Goal: Task Accomplishment & Management: Use online tool/utility

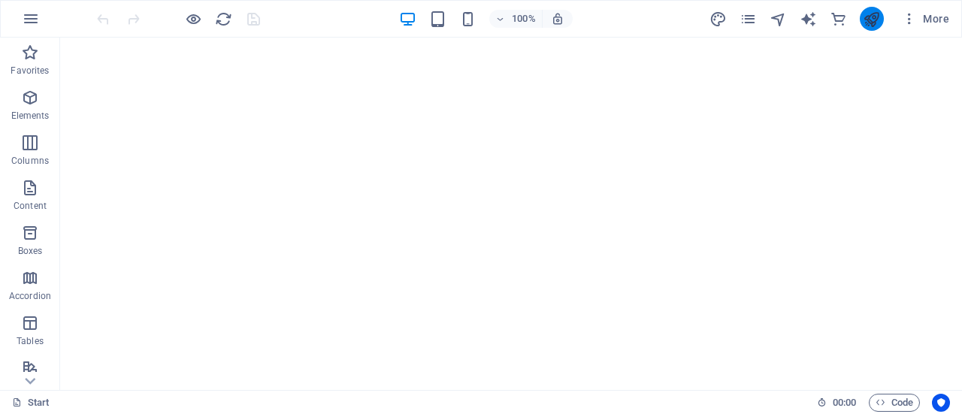
click at [882, 14] on button "publish" at bounding box center [872, 19] width 24 height 24
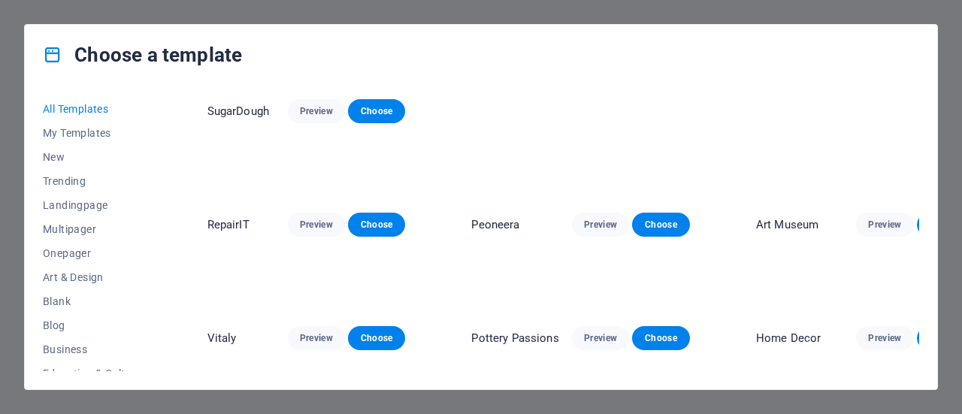
scroll to position [261, 0]
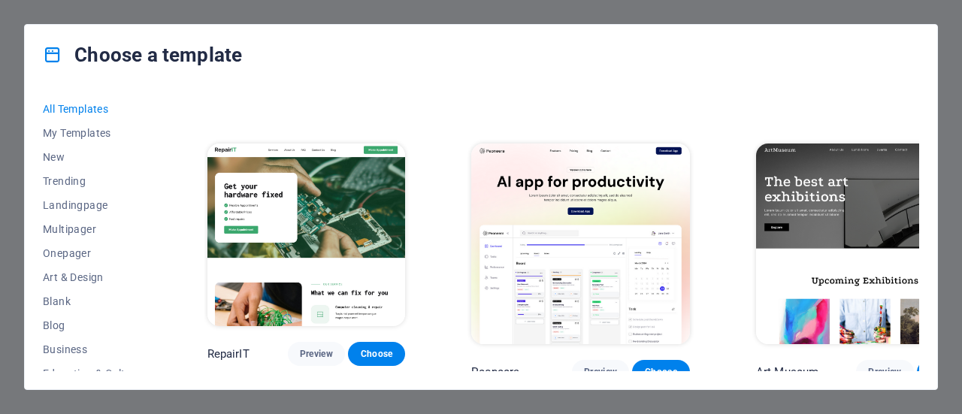
click at [338, 229] on img at bounding box center [306, 235] width 198 height 183
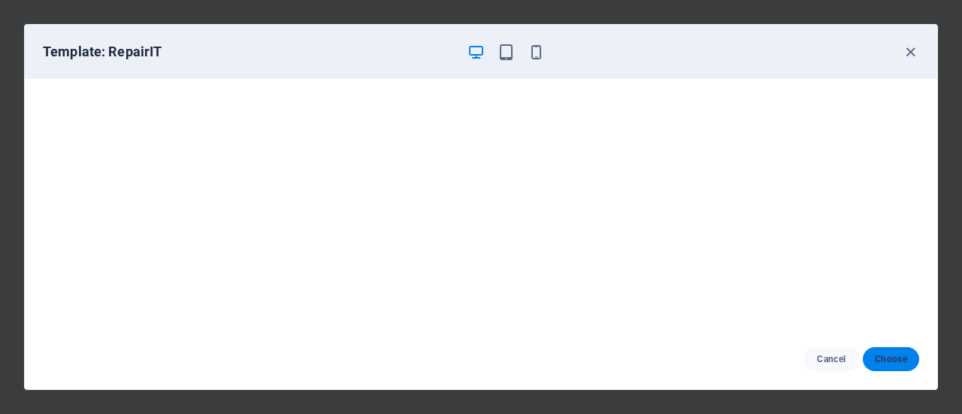
click at [873, 361] on button "Choose" at bounding box center [891, 359] width 56 height 24
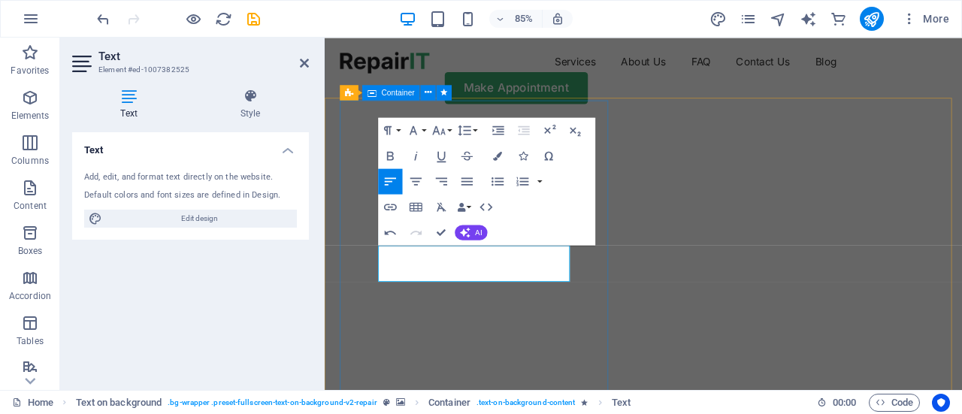
drag, startPoint x: 464, startPoint y: 312, endPoint x: 639, endPoint y: 319, distance: 174.5
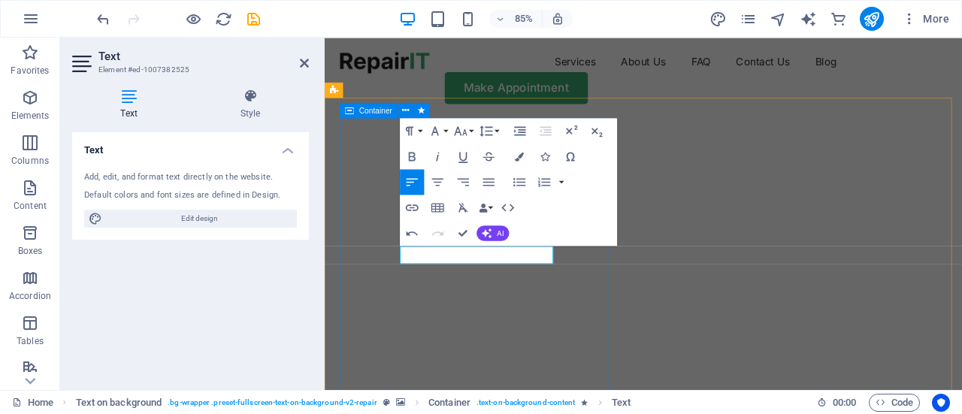
drag, startPoint x: 484, startPoint y: 292, endPoint x: 606, endPoint y: 298, distance: 122.6
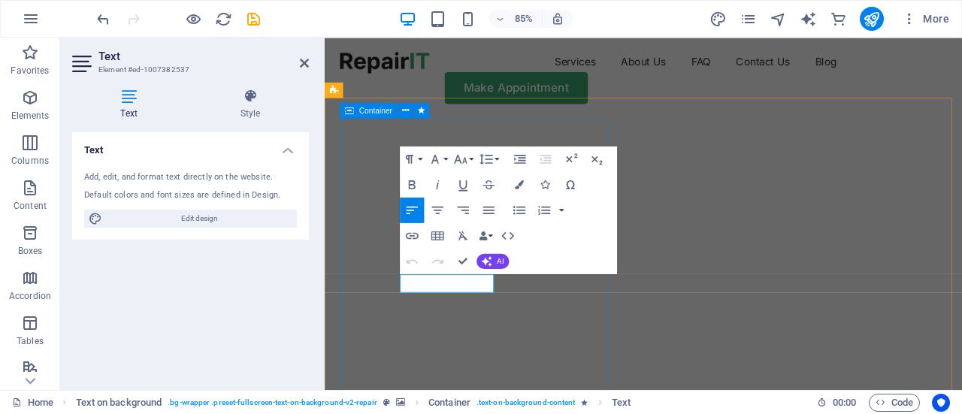
drag, startPoint x: 416, startPoint y: 329, endPoint x: 534, endPoint y: 328, distance: 118.7
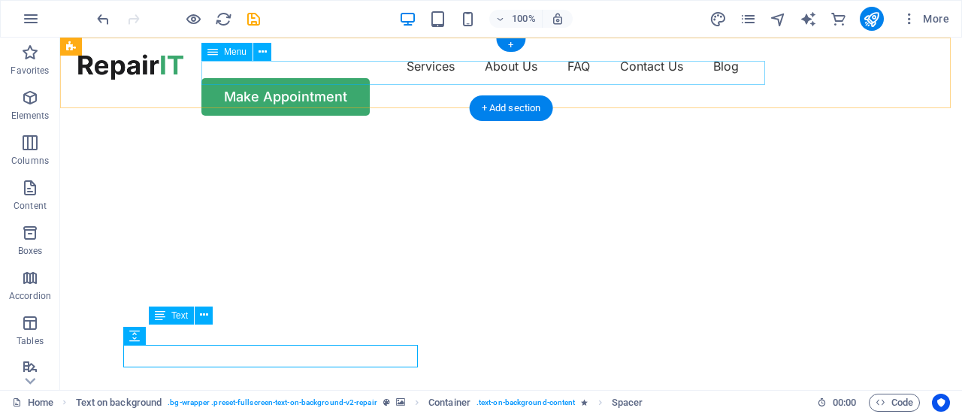
click at [340, 71] on nav "Services About Us FAQ Contact Us Blog" at bounding box center [511, 66] width 866 height 24
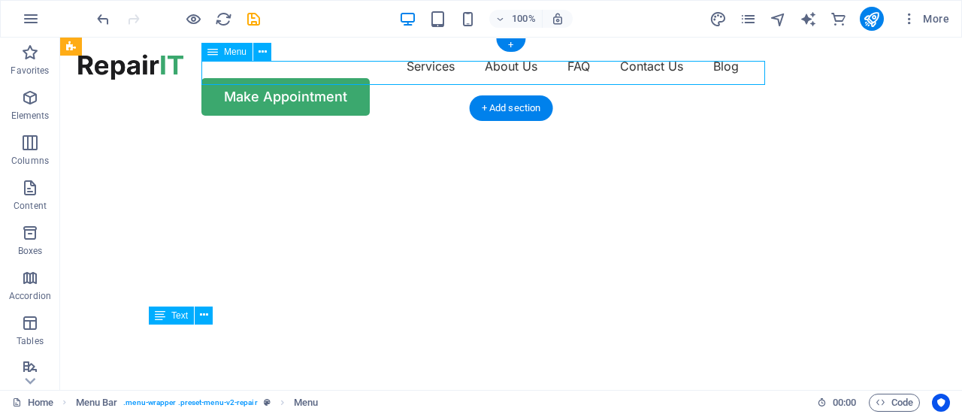
click at [362, 76] on nav "Services About Us FAQ Contact Us Blog" at bounding box center [511, 66] width 866 height 24
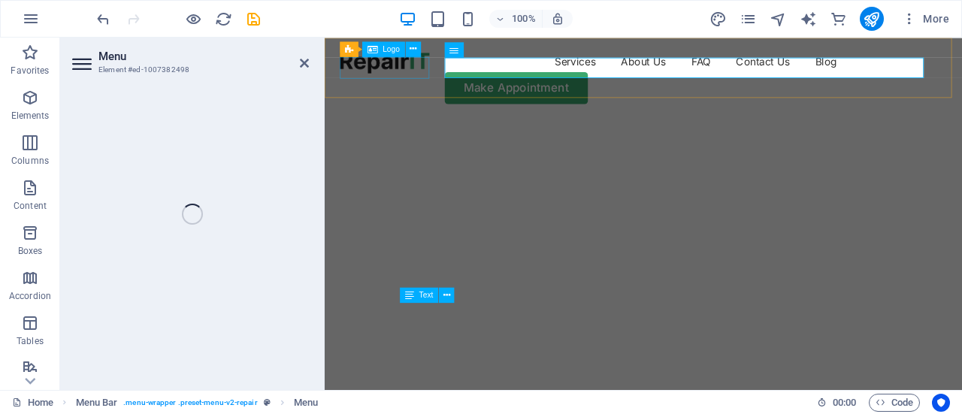
select select "1"
select select
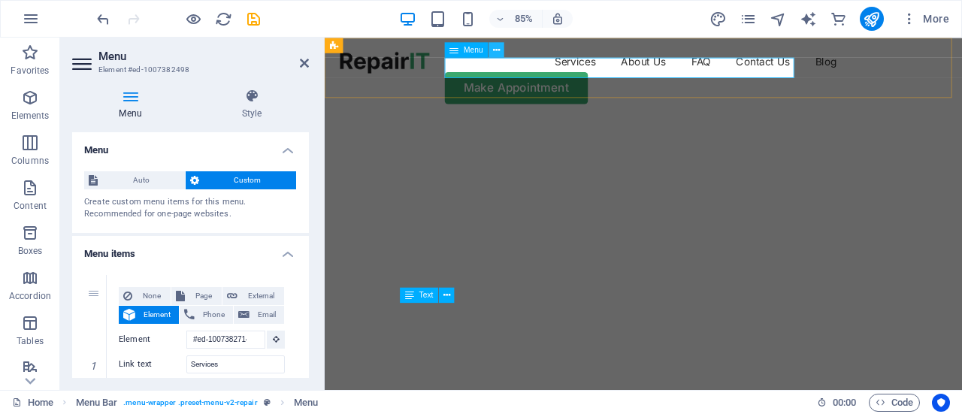
click at [493, 52] on icon at bounding box center [496, 50] width 7 height 14
click at [497, 53] on icon at bounding box center [496, 50] width 7 height 14
click at [529, 77] on nav "Services About Us FAQ Contact Us Blog" at bounding box center [700, 66] width 714 height 24
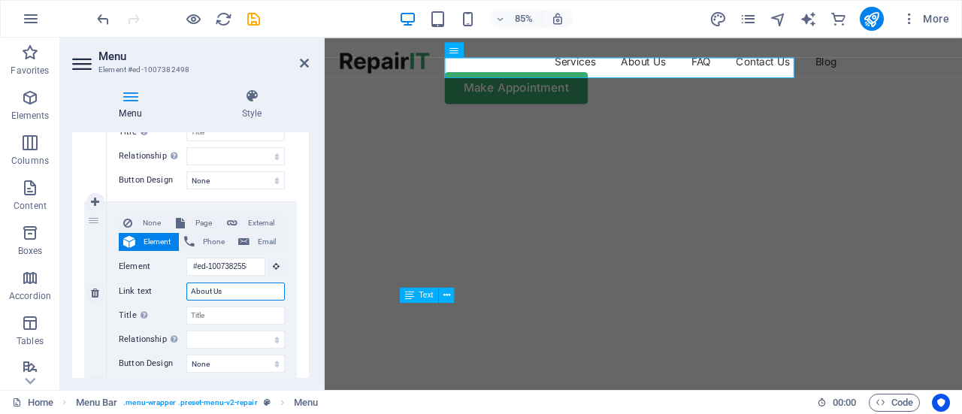
drag, startPoint x: 228, startPoint y: 286, endPoint x: 152, endPoint y: 295, distance: 77.3
click at [152, 295] on div "Link text About Us" at bounding box center [202, 292] width 166 height 18
type input "Meist"
select select
type input "Meistä"
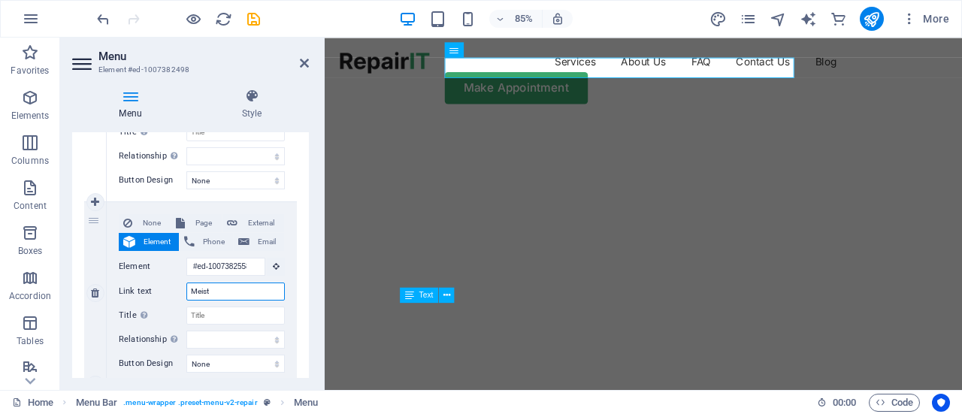
select select
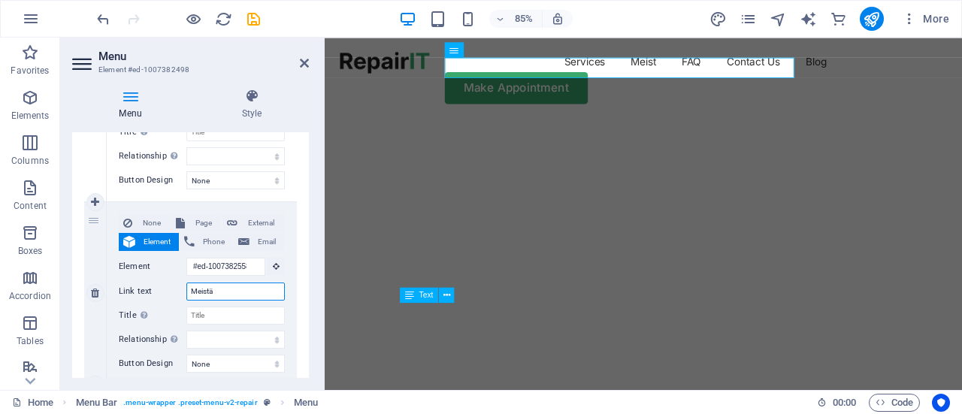
select select
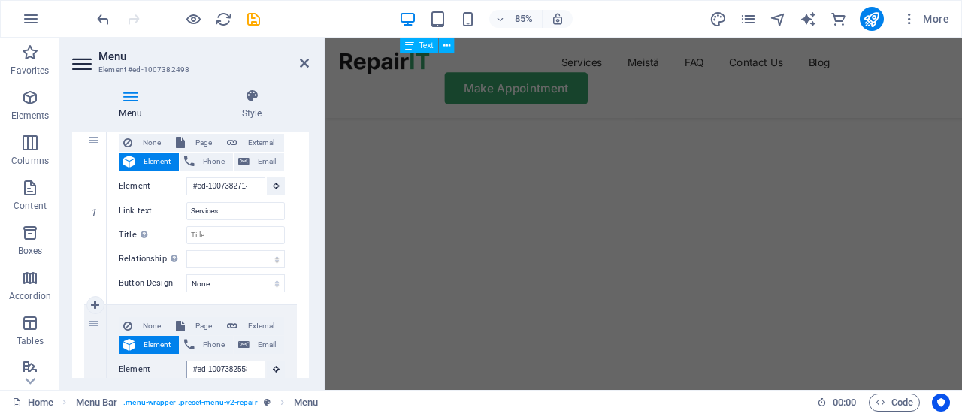
scroll to position [151, 0]
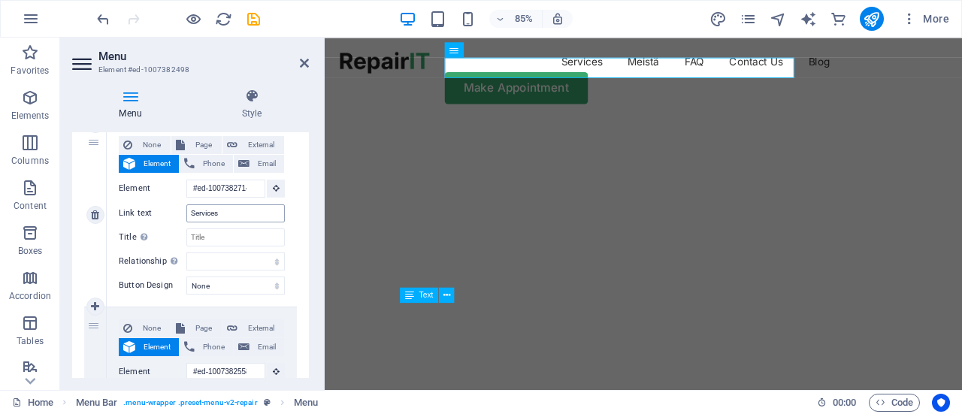
type input "Meistä"
click at [232, 210] on input "Services" at bounding box center [235, 213] width 98 height 18
drag, startPoint x: 232, startPoint y: 210, endPoint x: 169, endPoint y: 217, distance: 63.6
click at [169, 217] on div "Link text Services" at bounding box center [202, 213] width 166 height 18
type input "Palvelut"
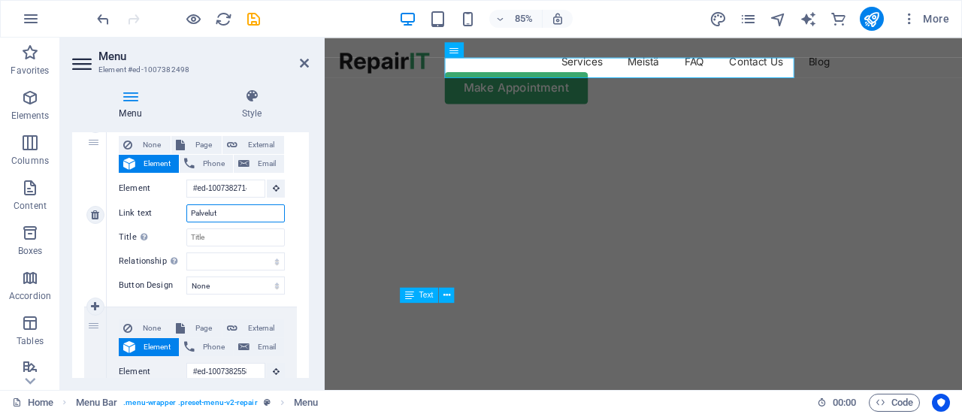
select select
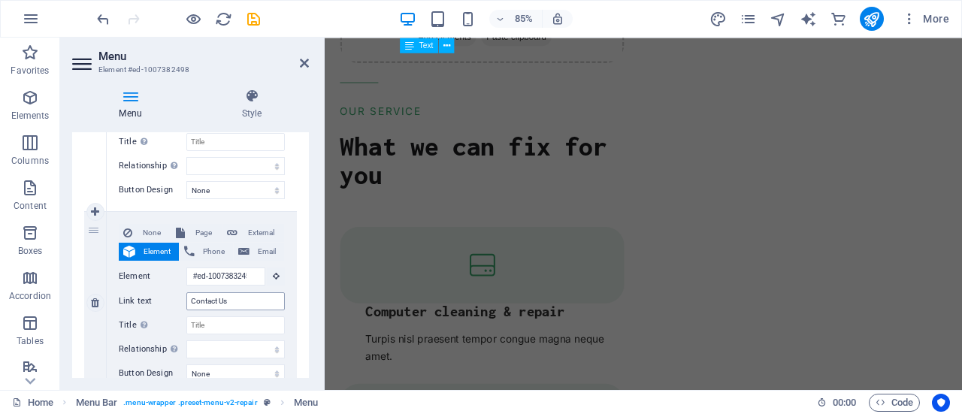
scroll to position [0, 0]
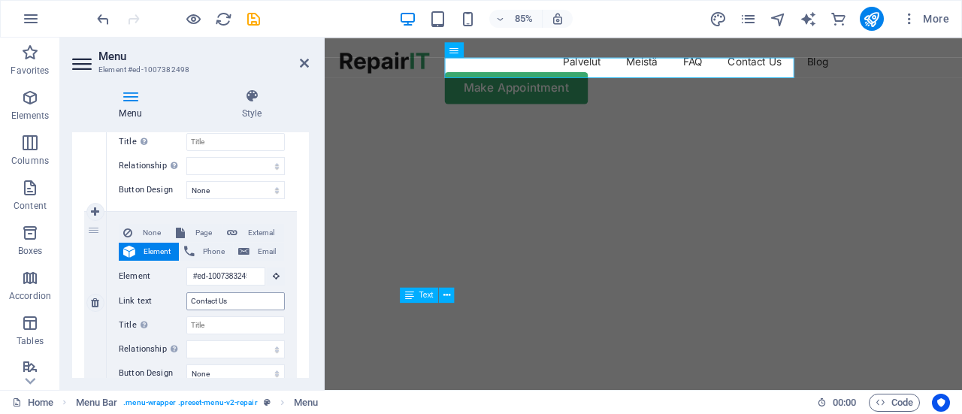
type input "Palvelut"
drag, startPoint x: 243, startPoint y: 298, endPoint x: 152, endPoint y: 299, distance: 90.9
click at [152, 299] on div "Link text Contact Us" at bounding box center [202, 301] width 166 height 18
type input "Yhteys"
select select
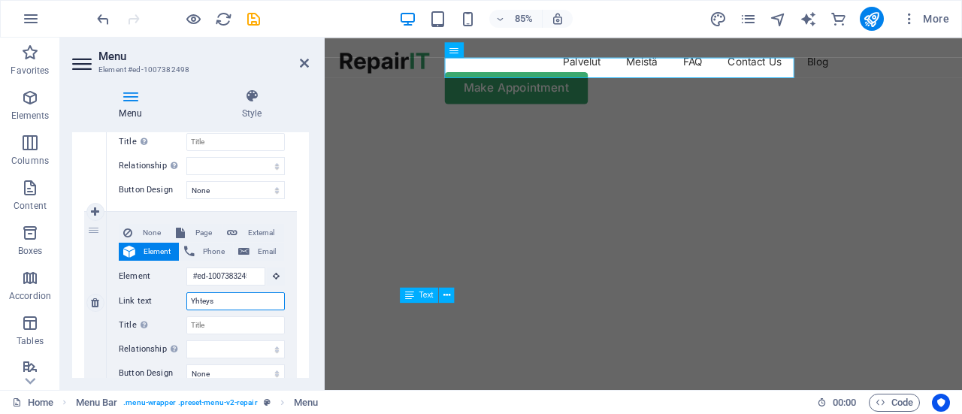
select select
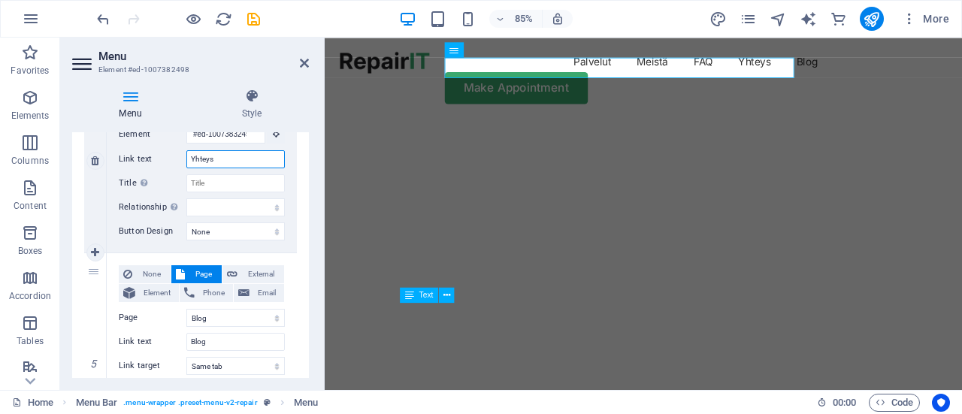
scroll to position [788, 0]
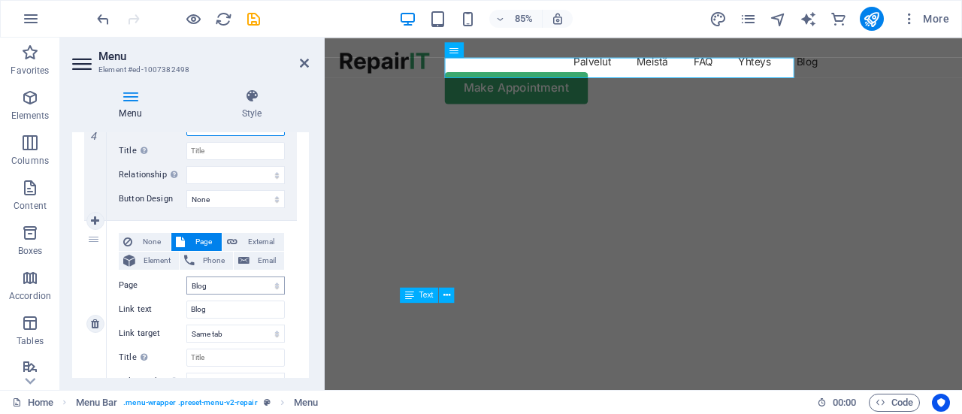
type input "Yhteys"
click at [215, 282] on select "Home Blog Subpage Legal Notice Privacy" at bounding box center [235, 286] width 98 height 18
click at [162, 282] on label "Page" at bounding box center [153, 286] width 68 height 18
click at [186, 282] on select "Home Blog Subpage Legal Notice Privacy" at bounding box center [235, 286] width 98 height 18
click at [211, 306] on input "Blog" at bounding box center [235, 310] width 98 height 18
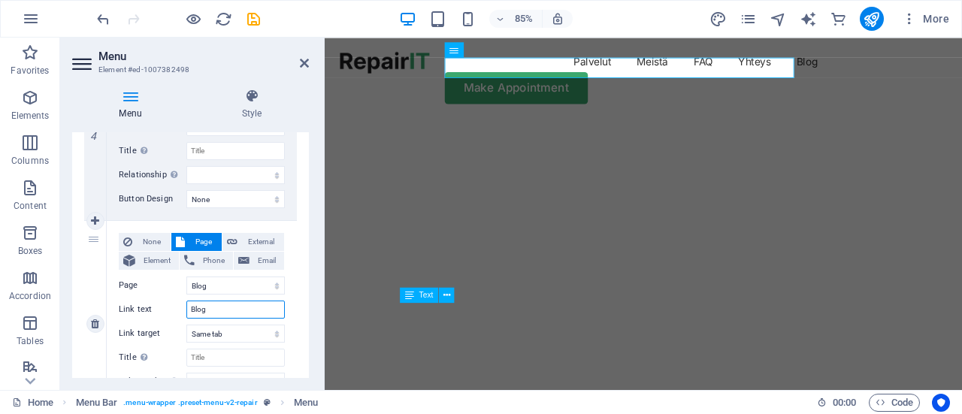
type input "Blogi"
select select
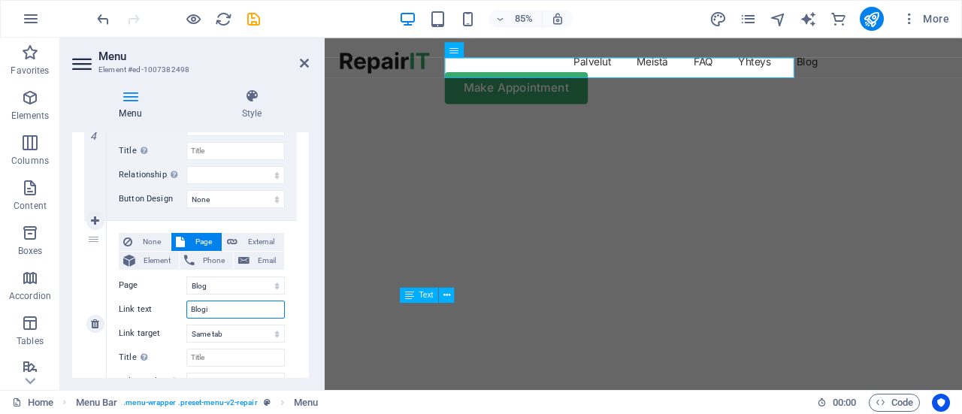
select select
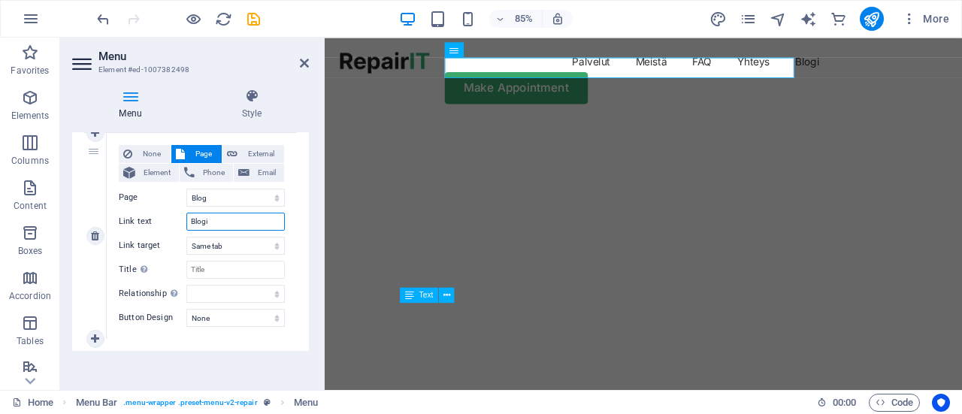
scroll to position [877, 0]
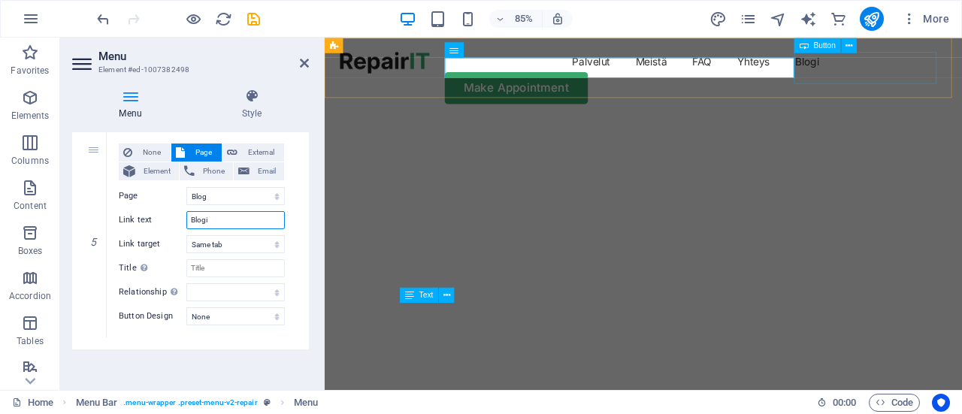
type input "Blogi"
click at [958, 78] on div "Make Appointment" at bounding box center [700, 97] width 714 height 38
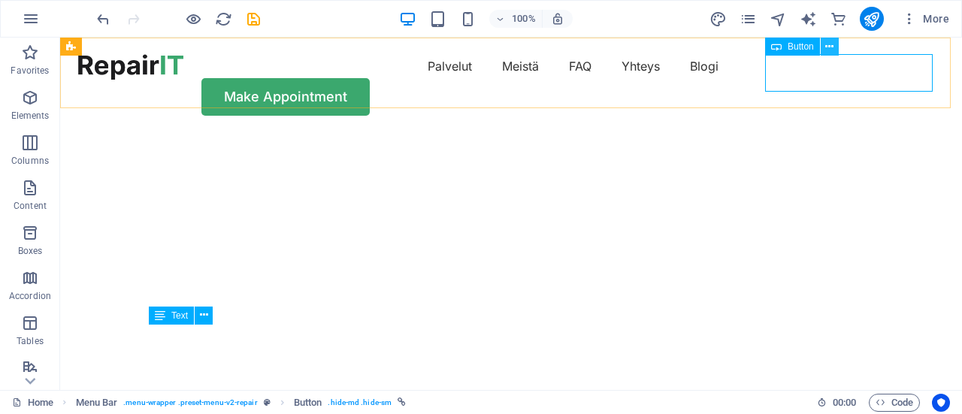
click at [827, 43] on icon at bounding box center [829, 47] width 8 height 16
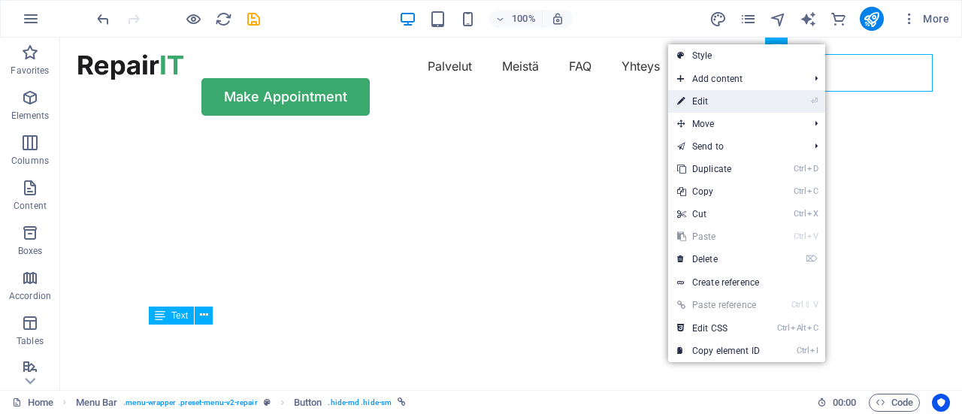
click at [697, 101] on link "⏎ Edit" at bounding box center [718, 101] width 101 height 23
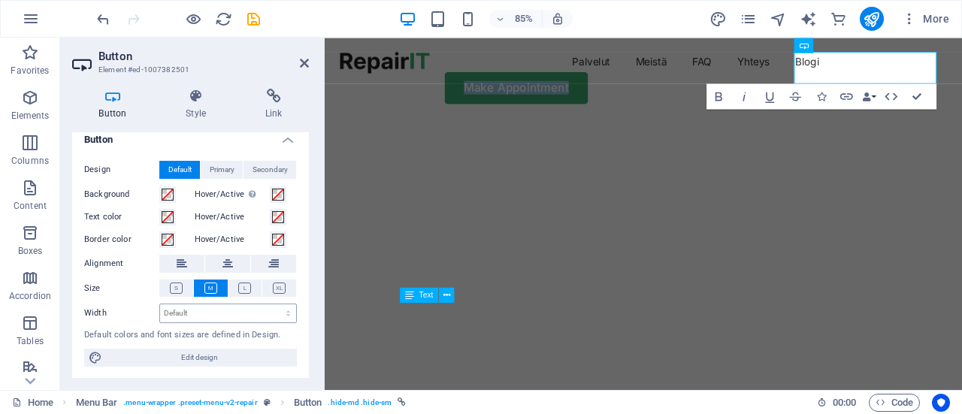
scroll to position [11, 0]
click at [717, 98] on icon "button" at bounding box center [719, 96] width 15 height 15
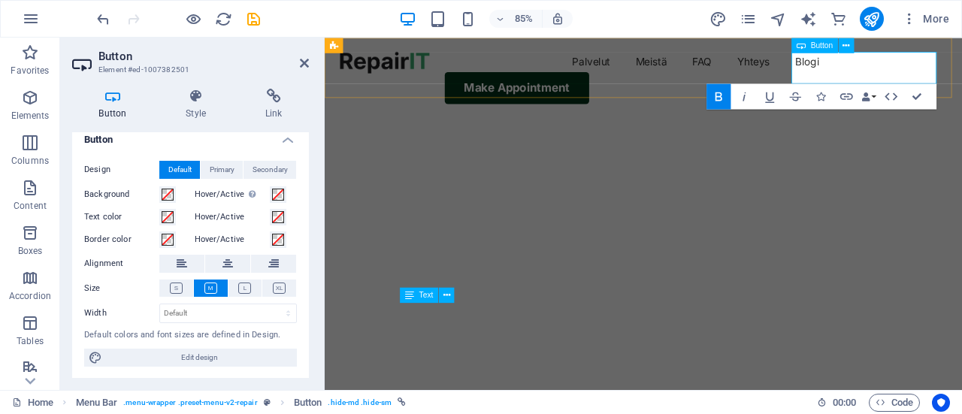
click at [613, 89] on strong "Make Appointment" at bounding box center [550, 97] width 125 height 16
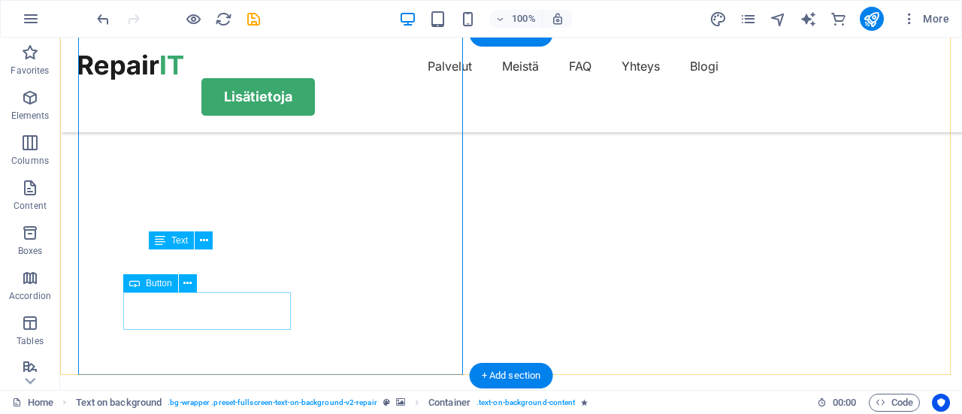
scroll to position [75, 0]
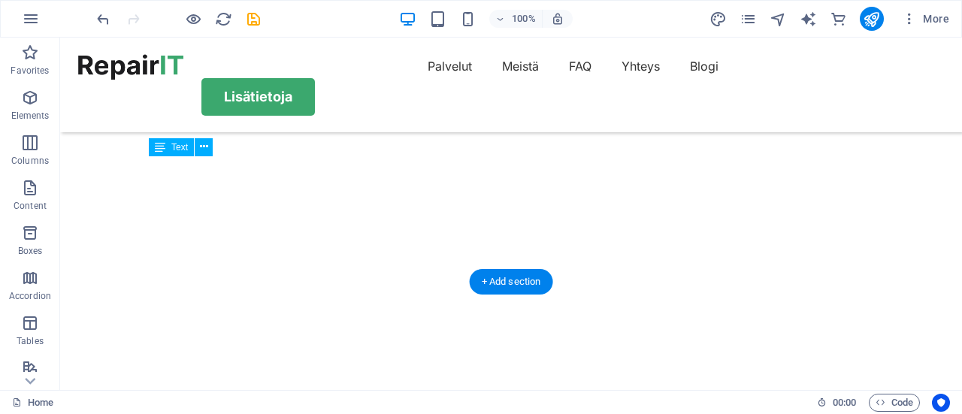
scroll to position [168, 0]
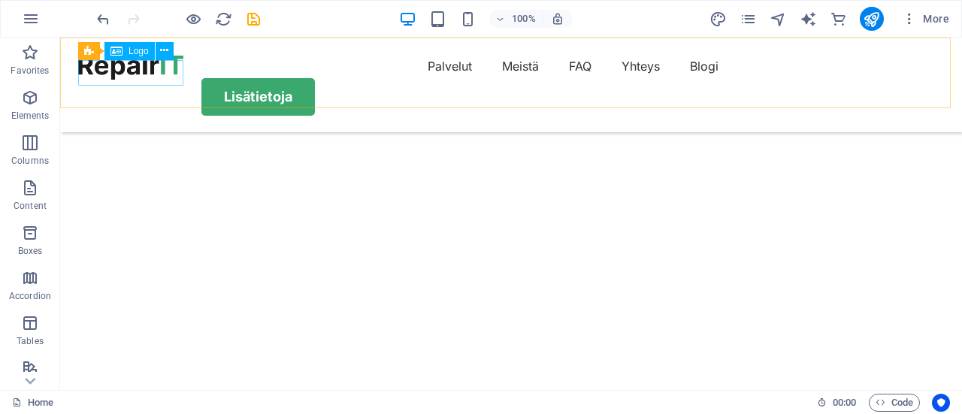
click at [174, 76] on div at bounding box center [130, 67] width 105 height 26
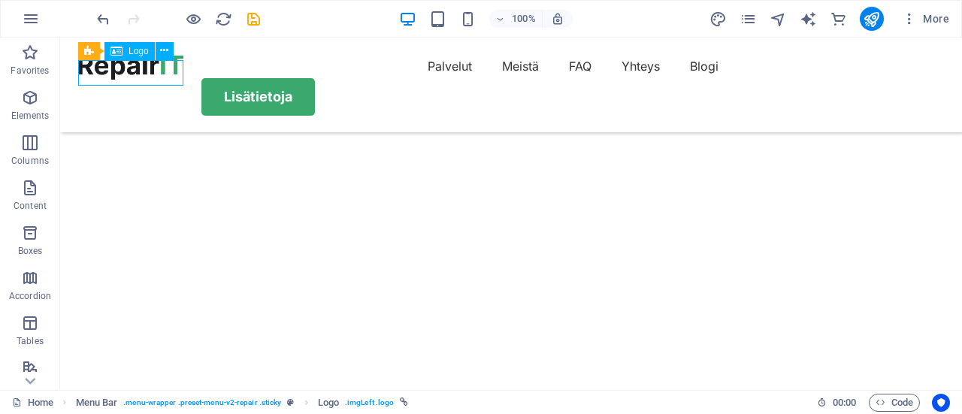
click at [162, 77] on div at bounding box center [130, 67] width 105 height 26
select select "px"
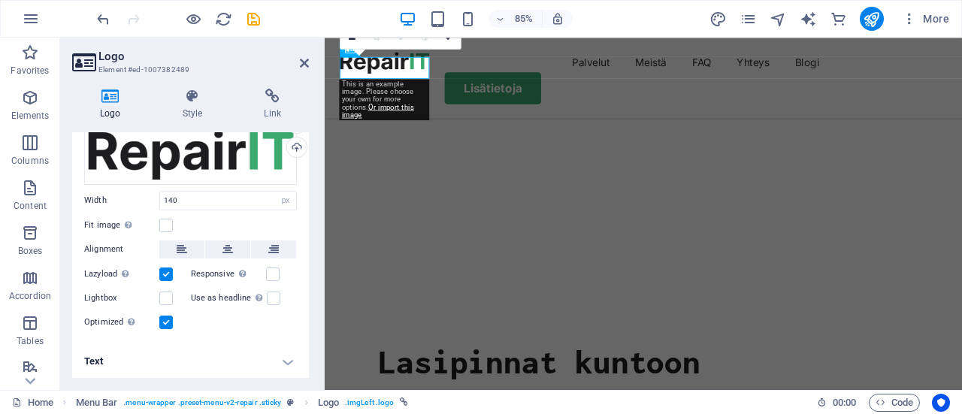
scroll to position [71, 0]
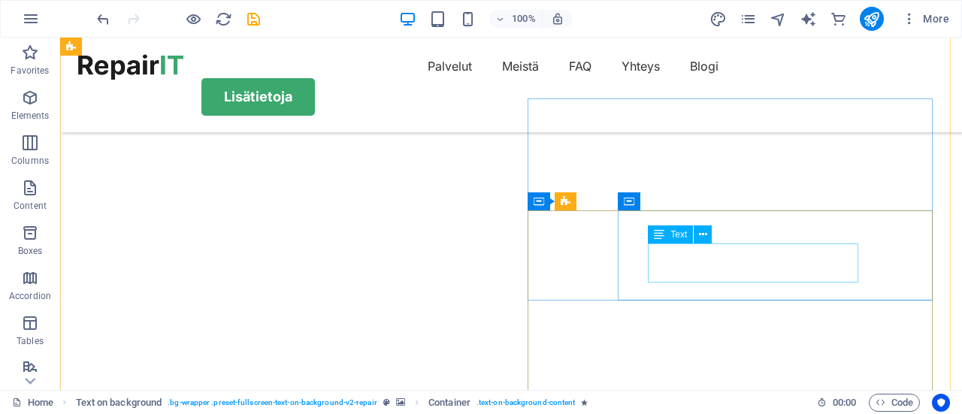
scroll to position [480, 0]
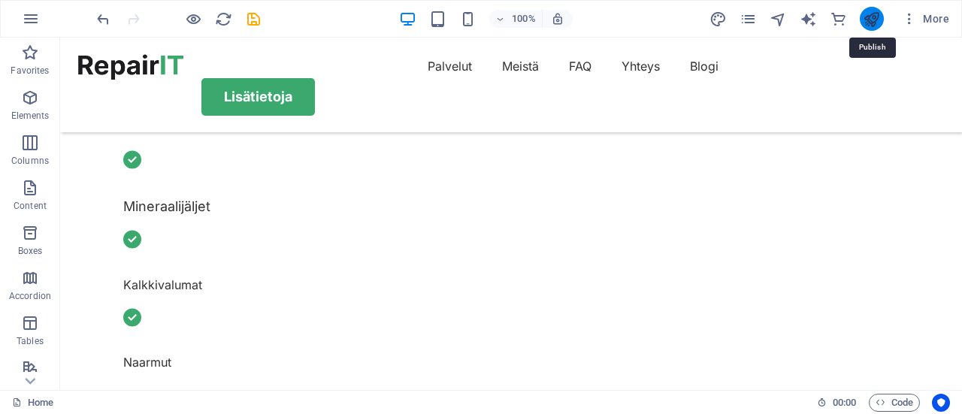
click at [878, 22] on icon "publish" at bounding box center [871, 19] width 17 height 17
